Goal: Check status: Check status

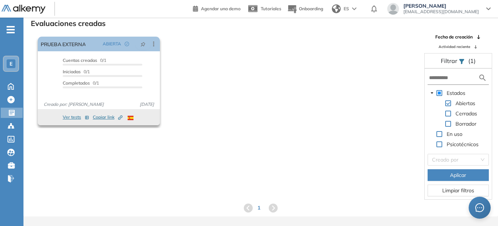
click at [73, 119] on button "Ver tests" at bounding box center [76, 117] width 26 height 9
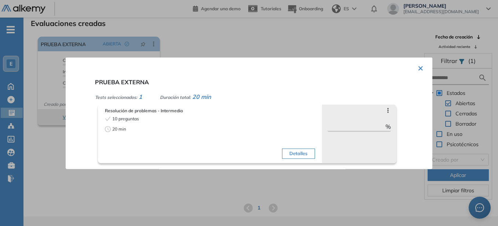
click at [244, 34] on div at bounding box center [249, 113] width 498 height 226
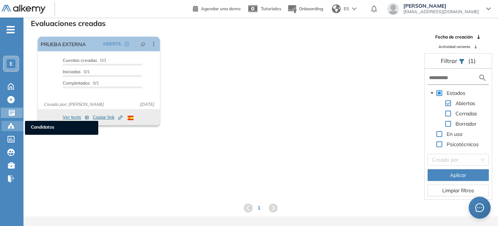
click at [11, 130] on div "Candidatos Candidatos" at bounding box center [12, 126] width 22 height 10
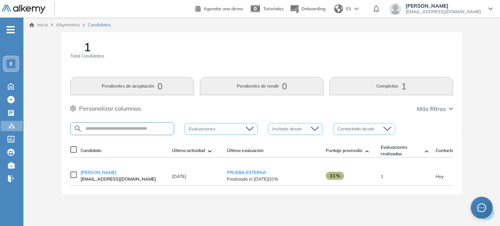
click at [336, 179] on span "31%" at bounding box center [335, 176] width 18 height 8
click at [233, 175] on span "PRUEBA EXTERNA" at bounding box center [246, 172] width 39 height 5
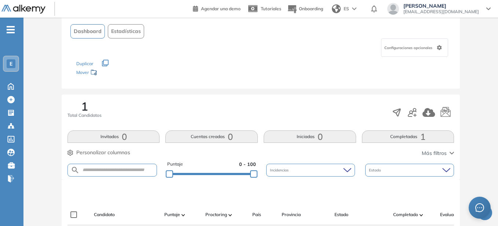
scroll to position [73, 0]
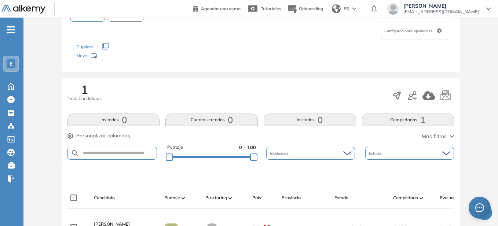
click at [136, 19] on button "Estadísticas" at bounding box center [126, 14] width 36 height 14
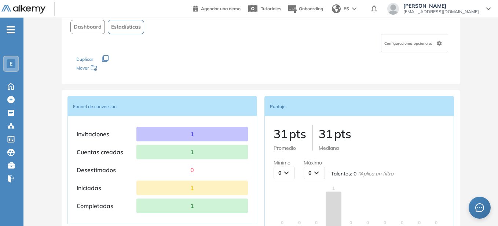
scroll to position [0, 0]
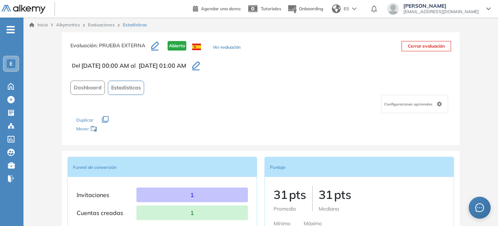
click at [92, 90] on span "Dashboard" at bounding box center [88, 88] width 28 height 8
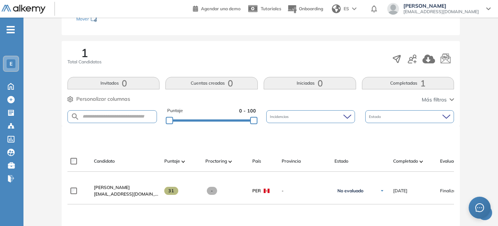
scroll to position [183, 0]
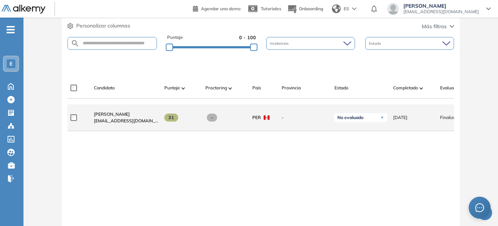
click at [171, 121] on span "31" at bounding box center [171, 118] width 14 height 8
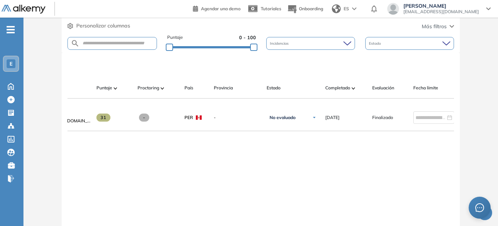
scroll to position [0, 106]
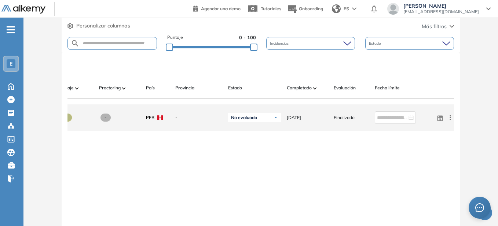
click at [344, 121] on span "Finalizado" at bounding box center [343, 117] width 21 height 7
click at [414, 119] on div at bounding box center [394, 117] width 41 height 12
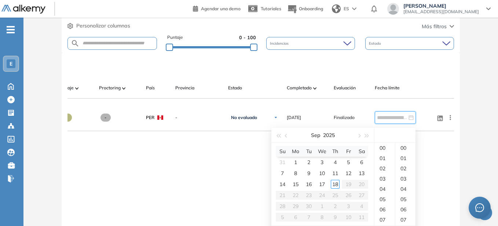
click at [422, 136] on div "[PERSON_NAME] [PERSON_NAME][EMAIL_ADDRESS][DOMAIN_NAME] 31 - PER - No evaluado …" at bounding box center [260, 179] width 386 height 150
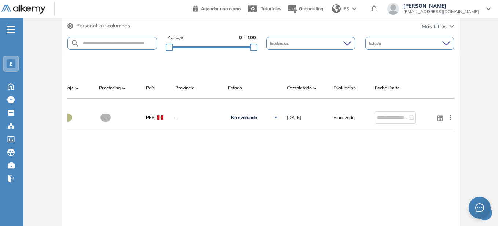
click at [429, 141] on div "[PERSON_NAME] [PERSON_NAME][EMAIL_ADDRESS][DOMAIN_NAME] 31 - PER - No evaluado …" at bounding box center [260, 179] width 386 height 150
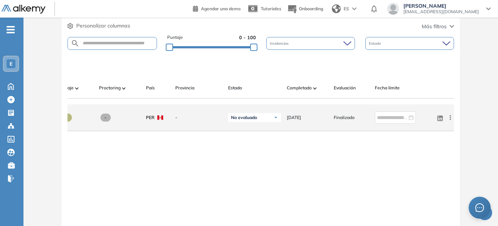
click at [452, 121] on icon at bounding box center [449, 117] width 7 height 7
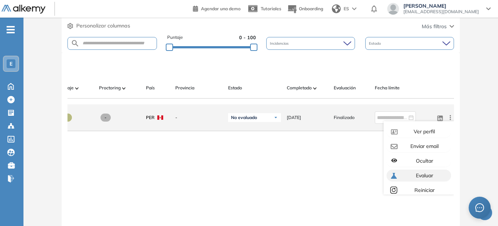
click at [432, 177] on div "Evaluar" at bounding box center [423, 175] width 49 height 8
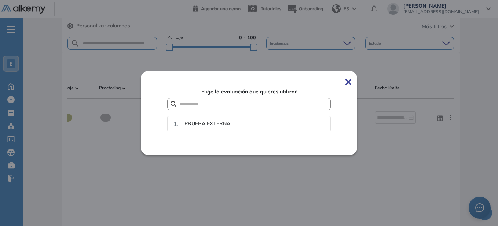
click at [351, 81] on img at bounding box center [348, 82] width 6 height 6
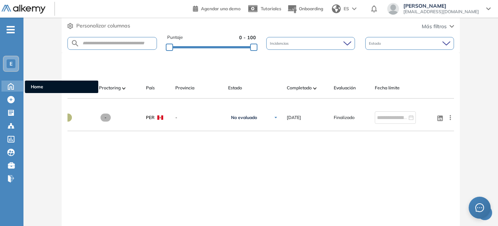
click at [11, 88] on icon at bounding box center [10, 85] width 13 height 9
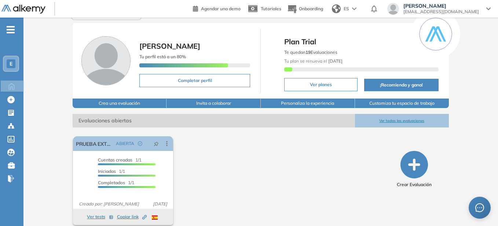
scroll to position [21, 0]
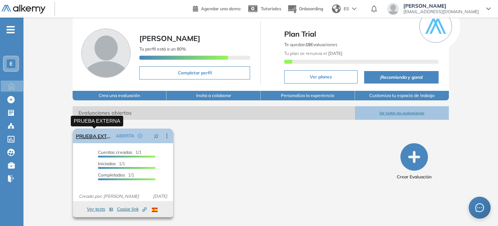
click at [103, 139] on link "PRUEBA EXTERNA" at bounding box center [94, 136] width 37 height 15
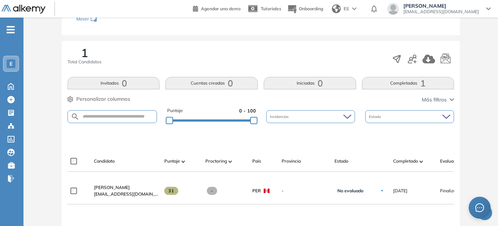
scroll to position [147, 0]
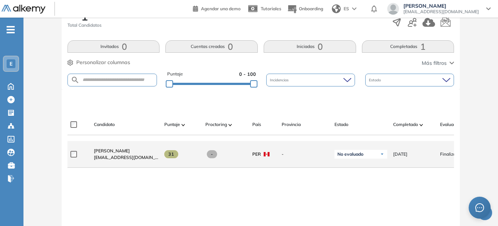
click at [170, 156] on span "31" at bounding box center [171, 154] width 14 height 8
click at [142, 159] on span "[EMAIL_ADDRESS][DOMAIN_NAME]" at bounding box center [126, 157] width 64 height 7
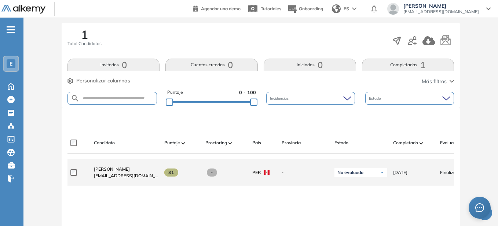
scroll to position [128, 0]
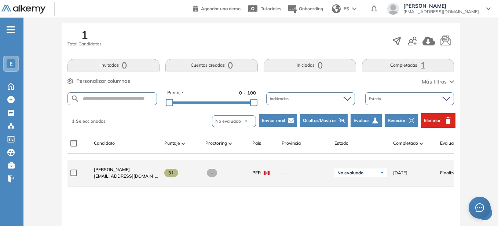
click at [211, 176] on span "-" at bounding box center [212, 173] width 11 height 8
click at [167, 171] on div "31" at bounding box center [178, 173] width 41 height 20
click at [169, 176] on span "31" at bounding box center [171, 173] width 14 height 8
click at [128, 172] on span "[PERSON_NAME]" at bounding box center [112, 169] width 36 height 5
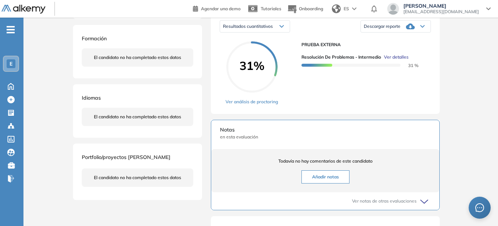
scroll to position [73, 0]
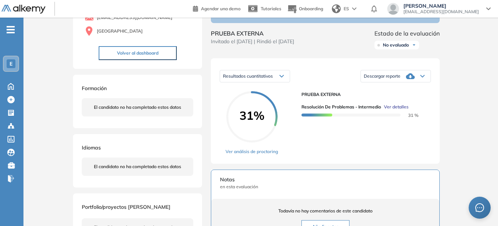
click at [386, 79] on span "Descargar reporte" at bounding box center [381, 76] width 37 height 6
click at [406, 89] on li "Descargar informe completo" at bounding box center [391, 85] width 54 height 7
click at [259, 155] on link "Ver análisis de proctoring" at bounding box center [251, 151] width 52 height 7
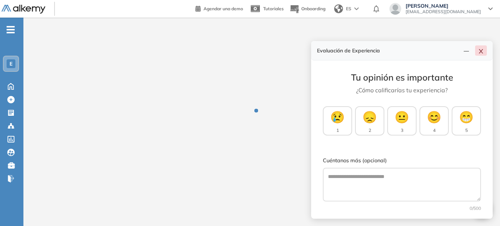
click at [480, 51] on icon "close" at bounding box center [482, 51] width 6 height 6
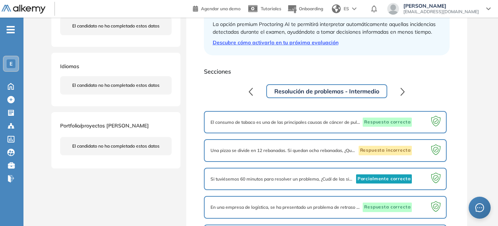
scroll to position [149, 0]
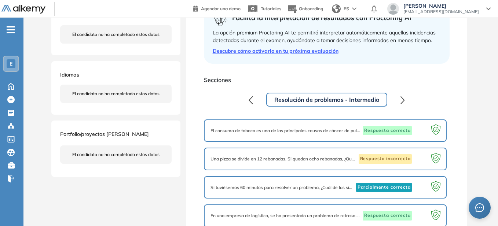
click at [402, 101] on icon "button" at bounding box center [402, 100] width 4 height 8
click at [403, 101] on icon "button" at bounding box center [402, 100] width 4 height 8
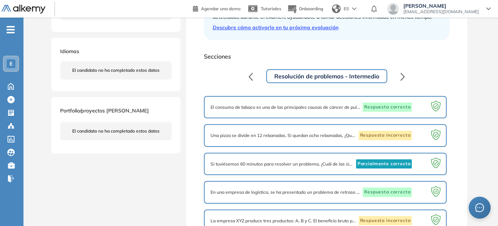
scroll to position [185, 0]
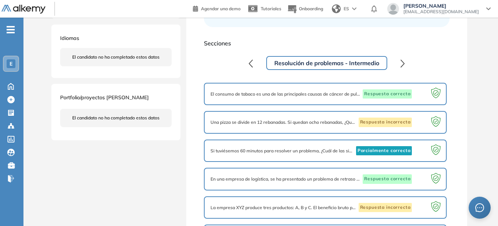
click at [270, 64] on button "Resolución de problemas - Intermedio" at bounding box center [326, 63] width 121 height 14
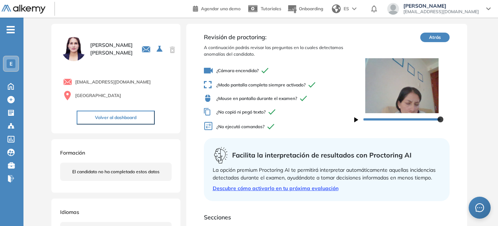
scroll to position [2, 0]
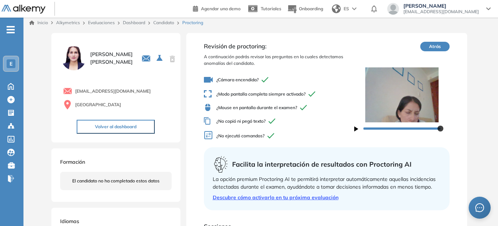
click at [354, 129] on icon "button" at bounding box center [356, 128] width 4 height 5
click at [125, 127] on button "Volver al dashboard" at bounding box center [116, 127] width 78 height 14
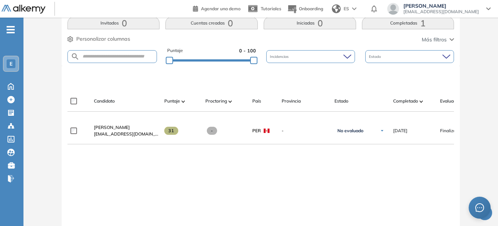
scroll to position [183, 0]
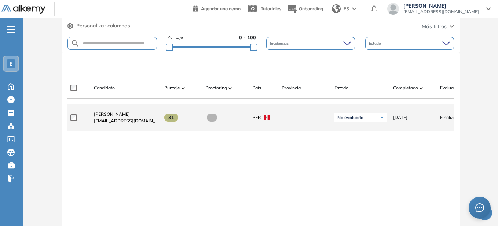
click at [173, 122] on span "31" at bounding box center [171, 118] width 14 height 8
click at [134, 122] on span "[EMAIL_ADDRESS][DOMAIN_NAME]" at bounding box center [126, 121] width 64 height 7
click at [127, 122] on span "[EMAIL_ADDRESS][DOMAIN_NAME]" at bounding box center [126, 121] width 64 height 7
click at [125, 123] on span "[EMAIL_ADDRESS][DOMAIN_NAME]" at bounding box center [126, 121] width 64 height 7
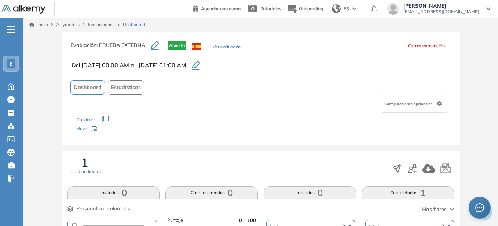
scroll to position [0, 0]
